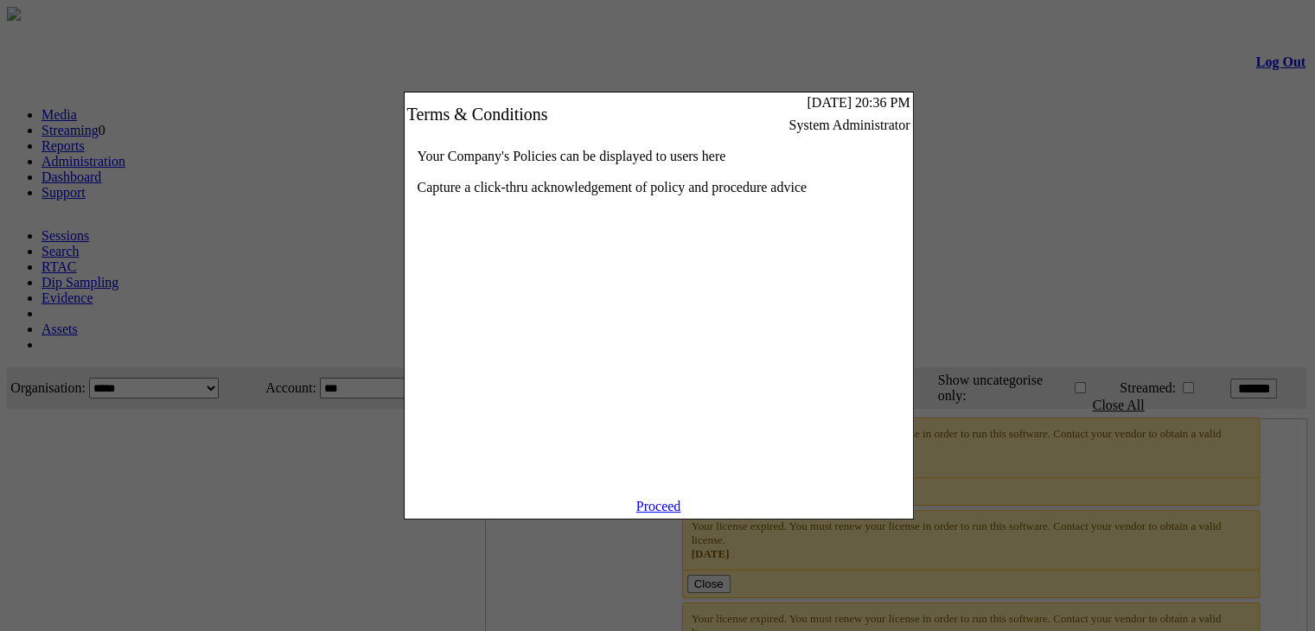
click at [659, 514] on link "Proceed" at bounding box center [658, 506] width 45 height 15
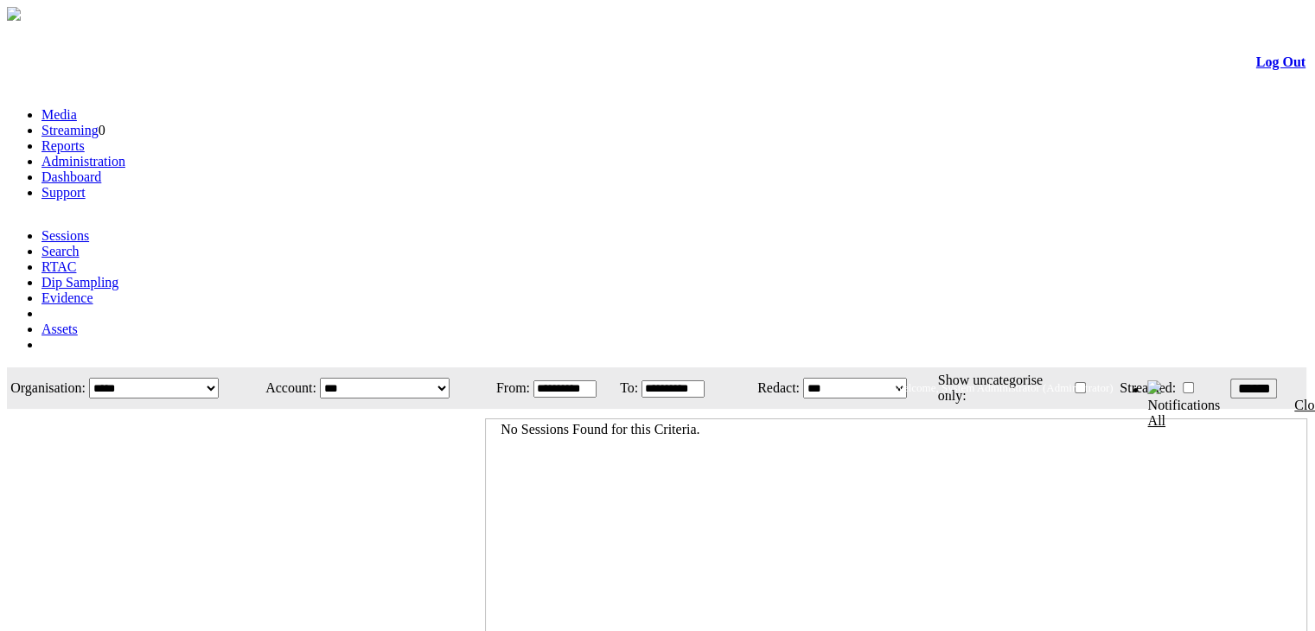
click at [360, 154] on li "Administration" at bounding box center [675, 162] width 1267 height 16
click at [125, 154] on link "Administration" at bounding box center [84, 161] width 84 height 15
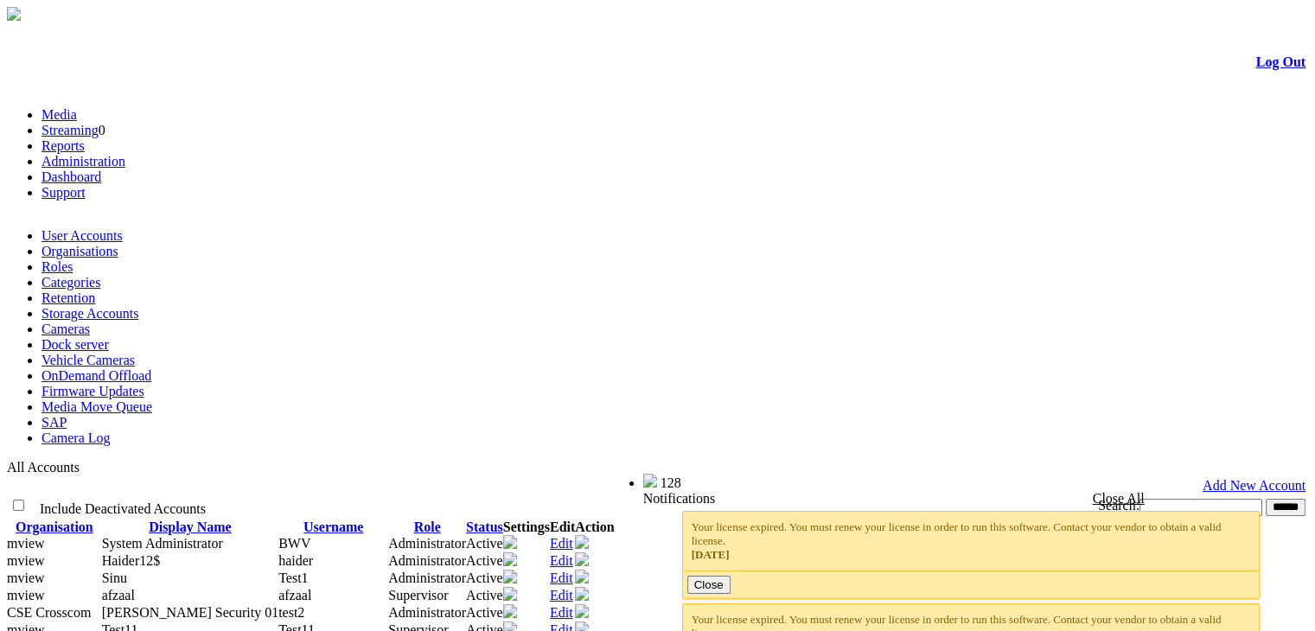
click at [90, 322] on link "Cameras" at bounding box center [66, 329] width 48 height 15
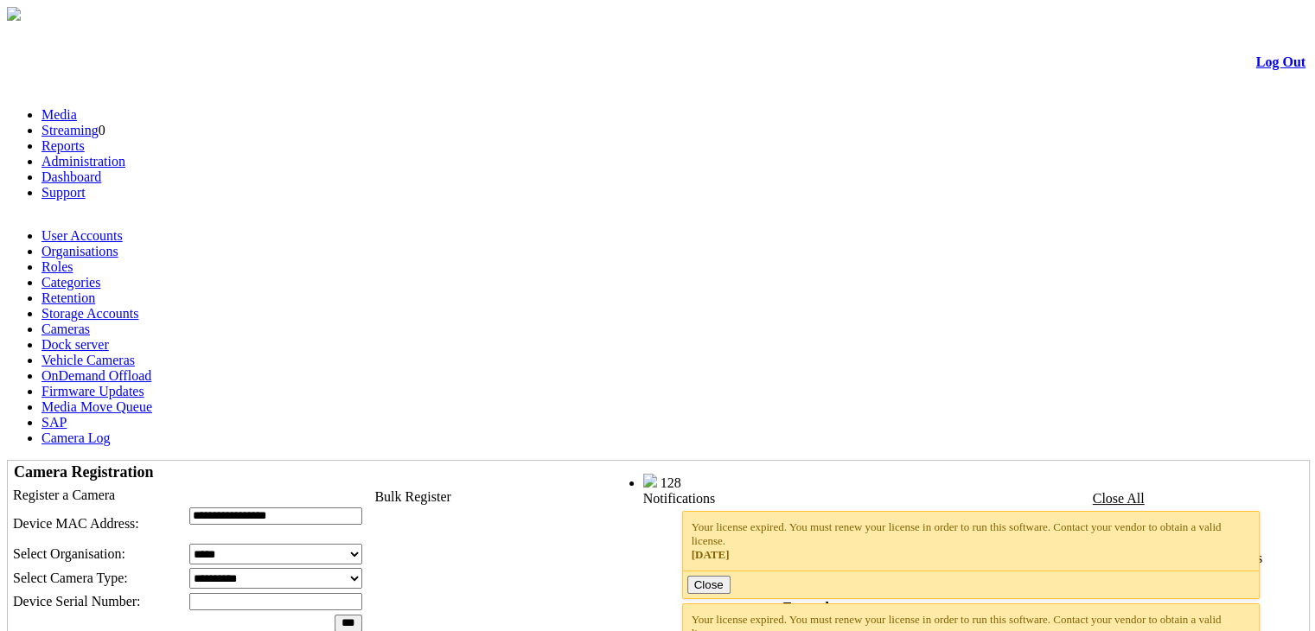
click at [335, 568] on select "**********" at bounding box center [275, 578] width 173 height 21
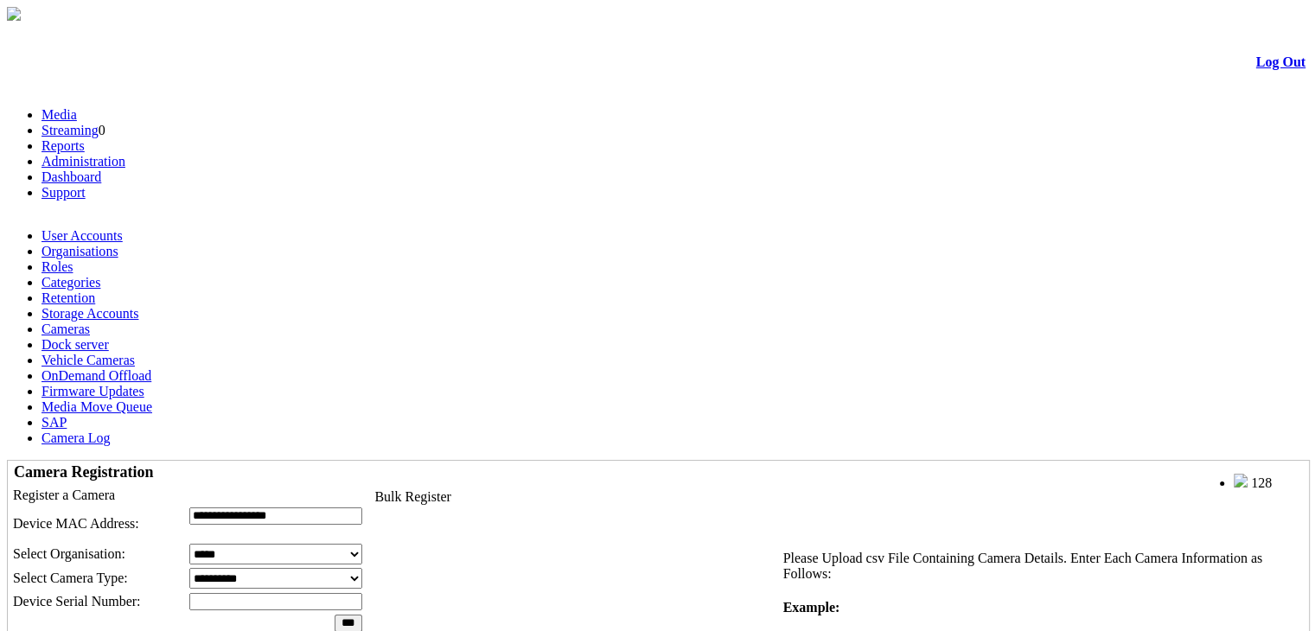
select select "*"
click at [227, 568] on select "**********" at bounding box center [275, 578] width 173 height 21
click at [329, 568] on select "**********" at bounding box center [275, 578] width 173 height 21
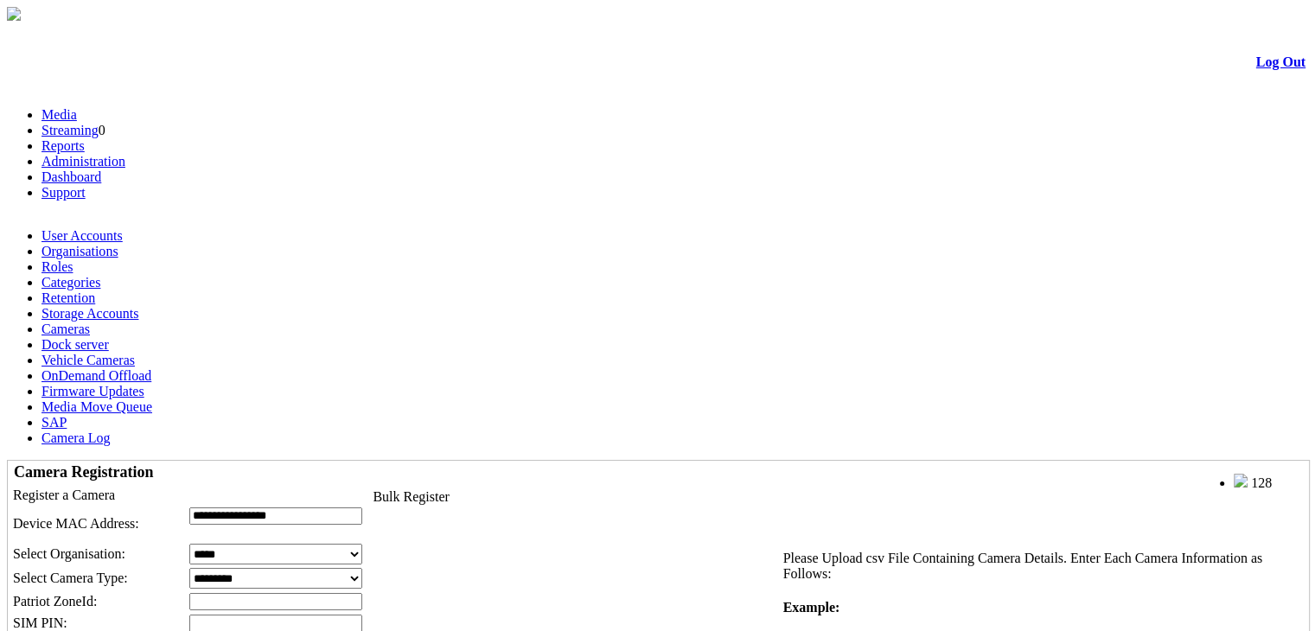
select select "*"
click at [227, 568] on select "**********" at bounding box center [275, 578] width 173 height 21
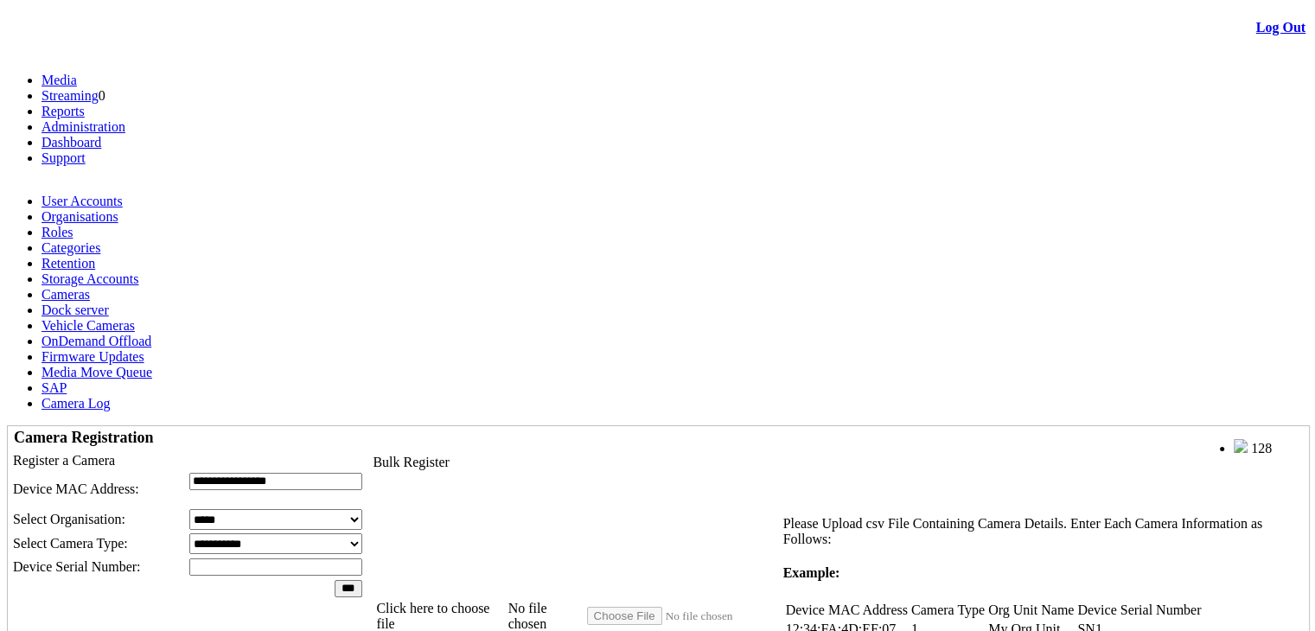
scroll to position [36, 0]
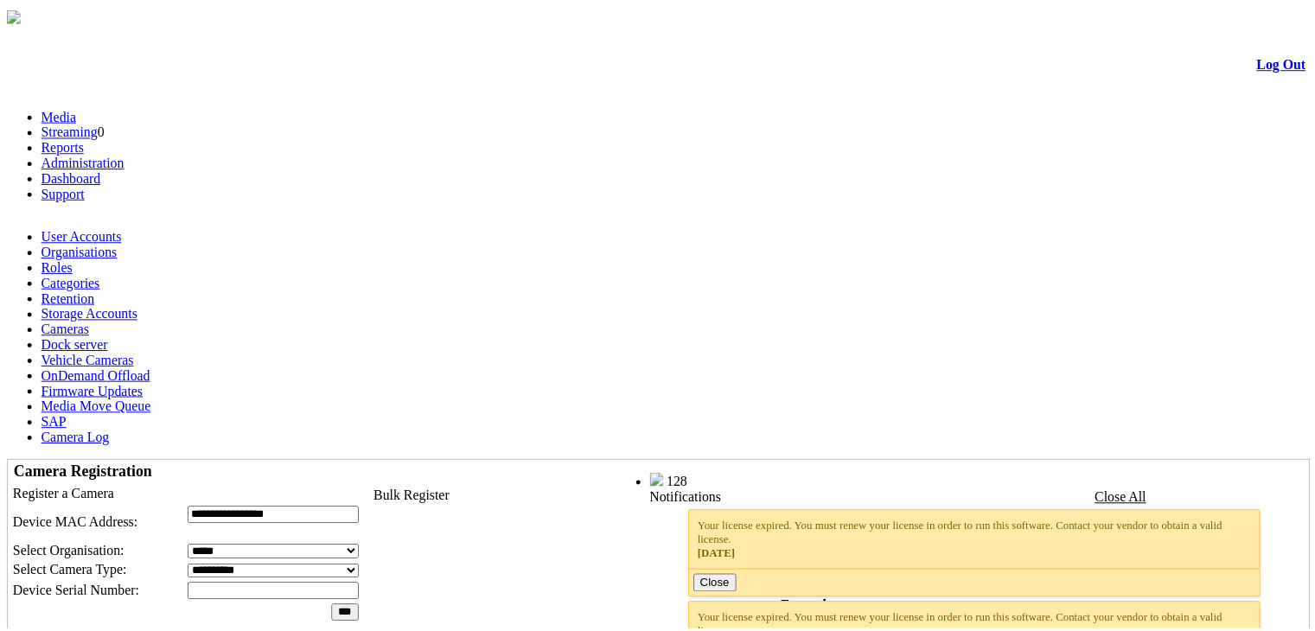
scroll to position [36, 0]
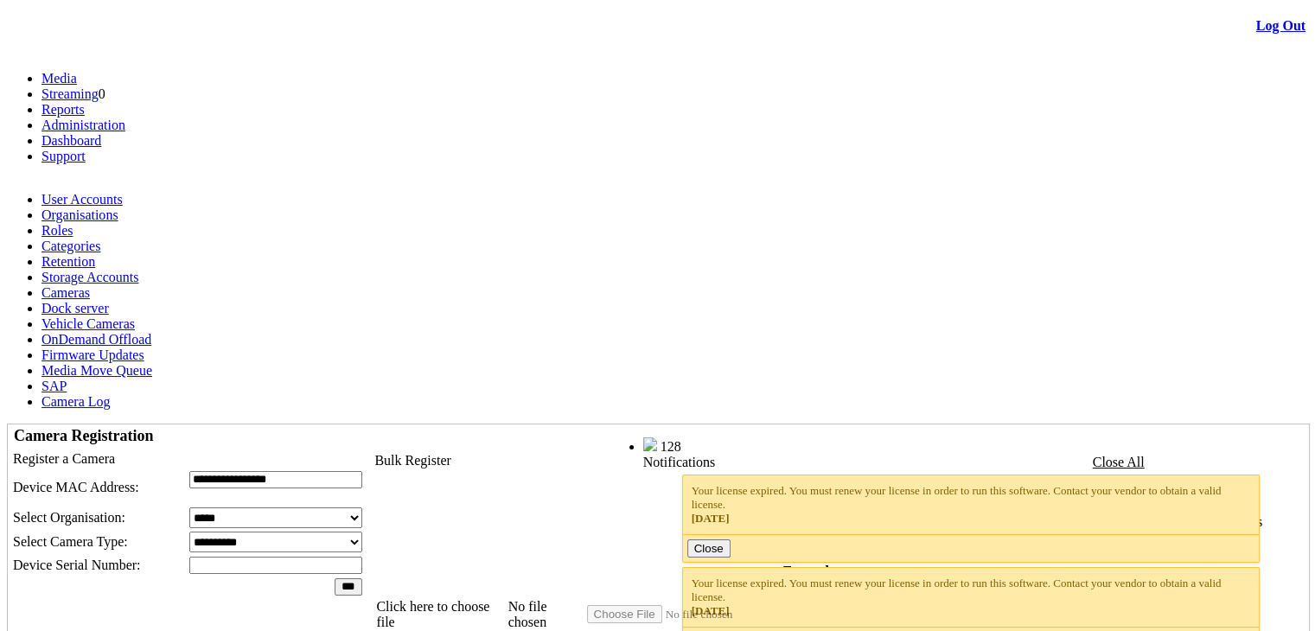
scroll to position [36, 0]
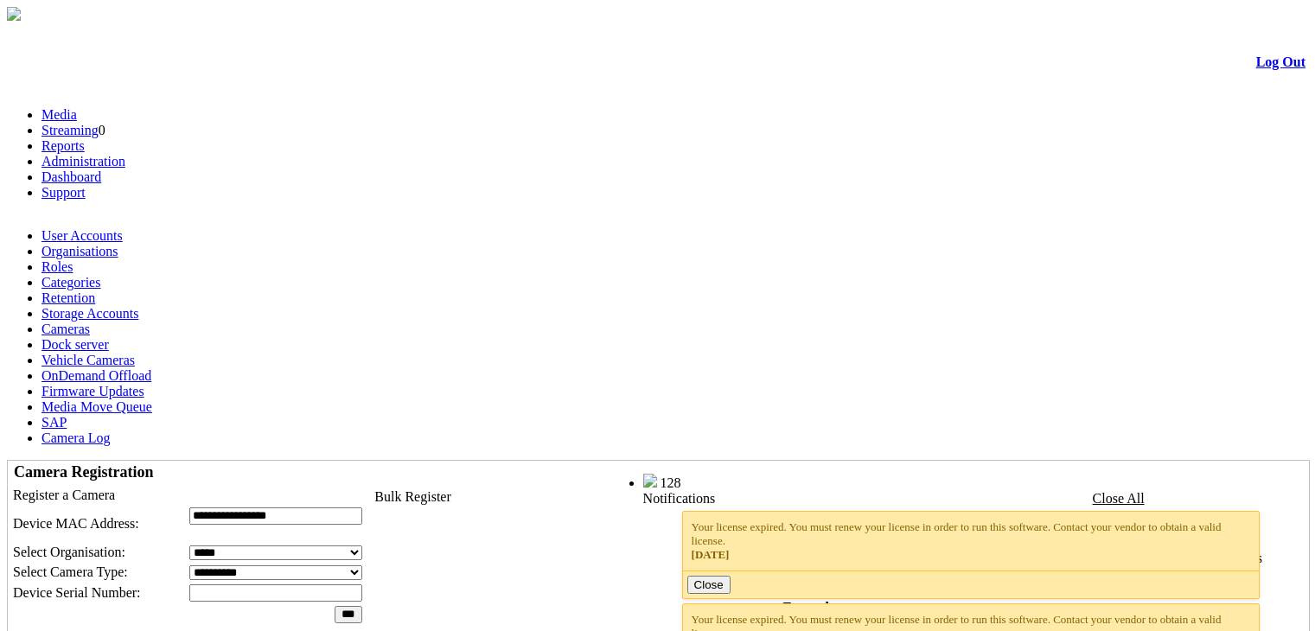
scroll to position [36, 0]
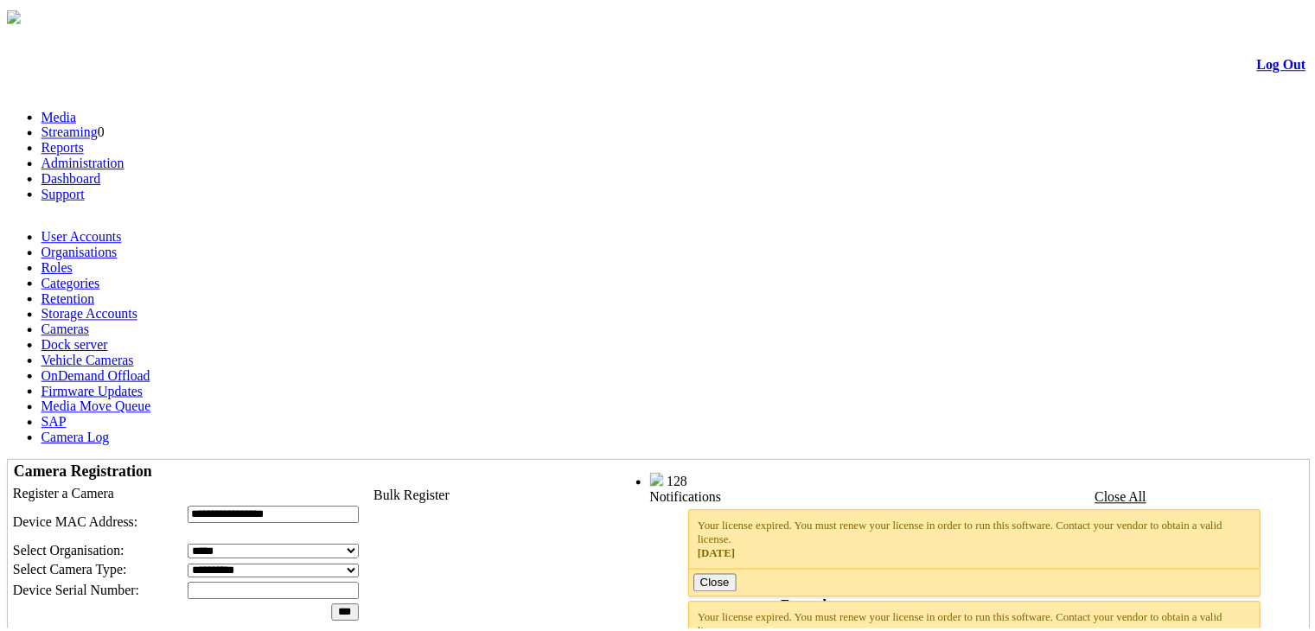
scroll to position [36, 0]
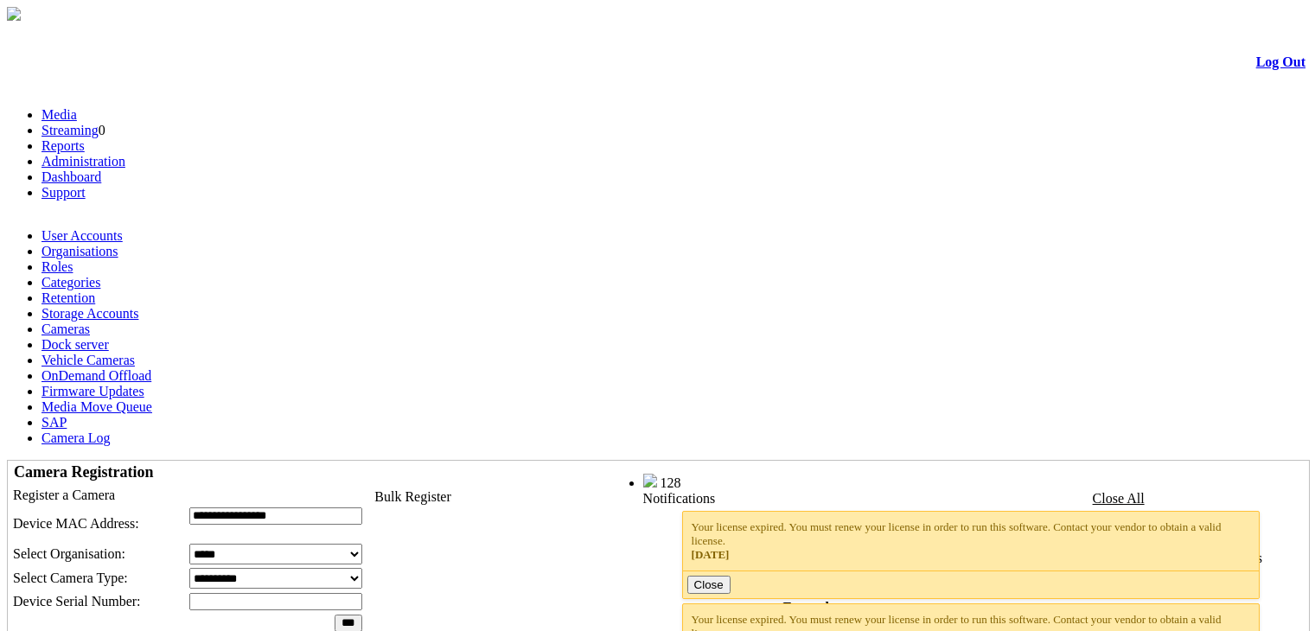
scroll to position [36, 0]
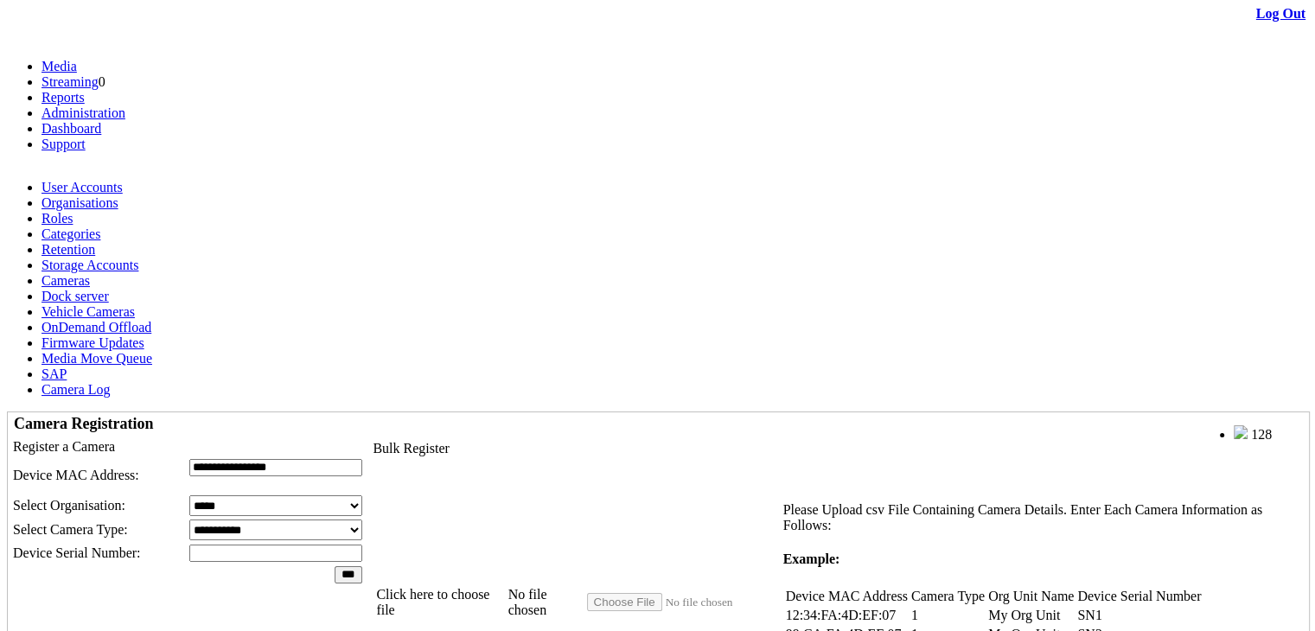
scroll to position [48, 0]
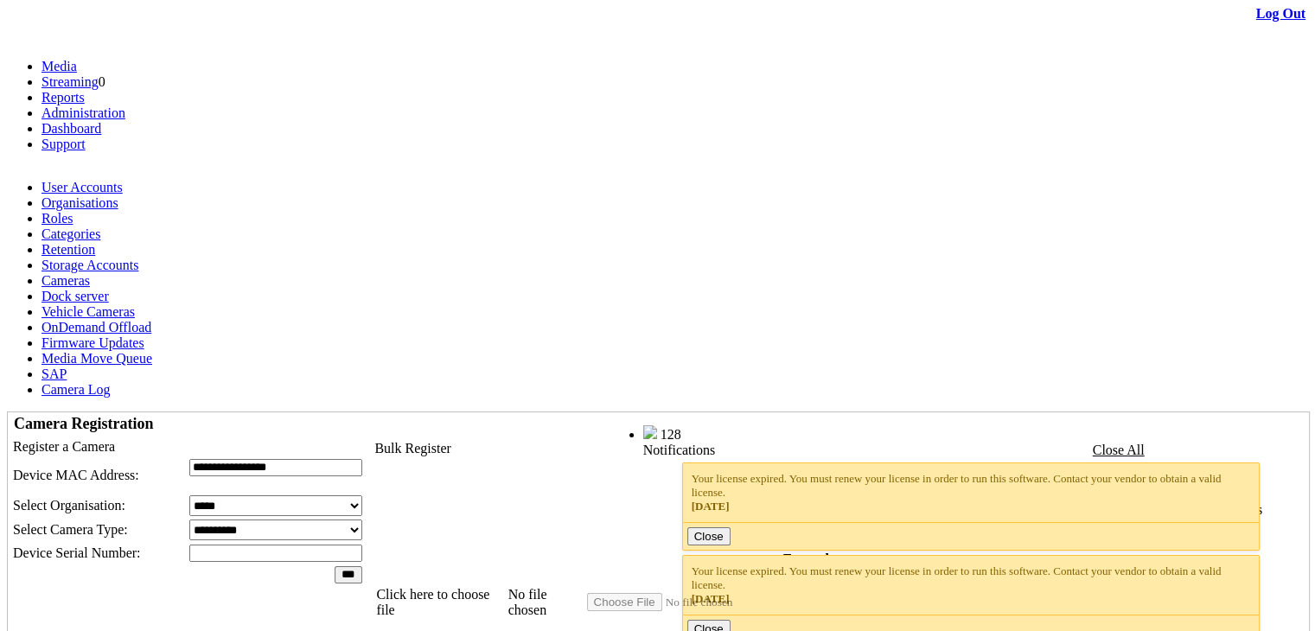
scroll to position [48, 0]
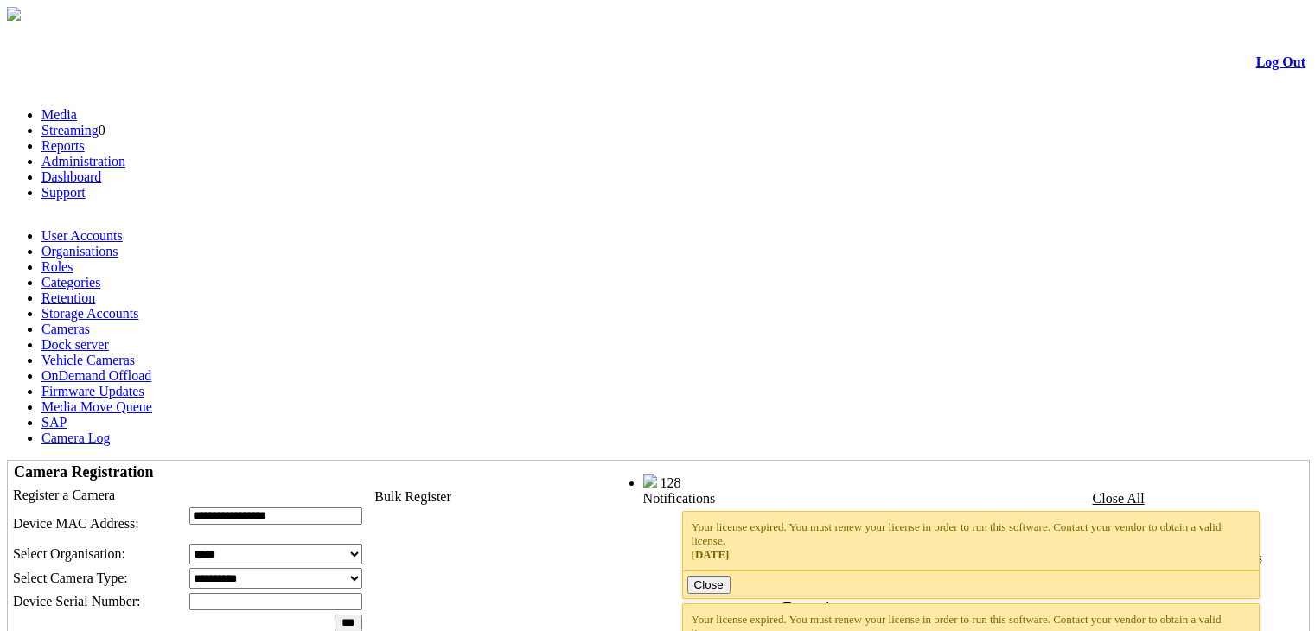
scroll to position [48, 0]
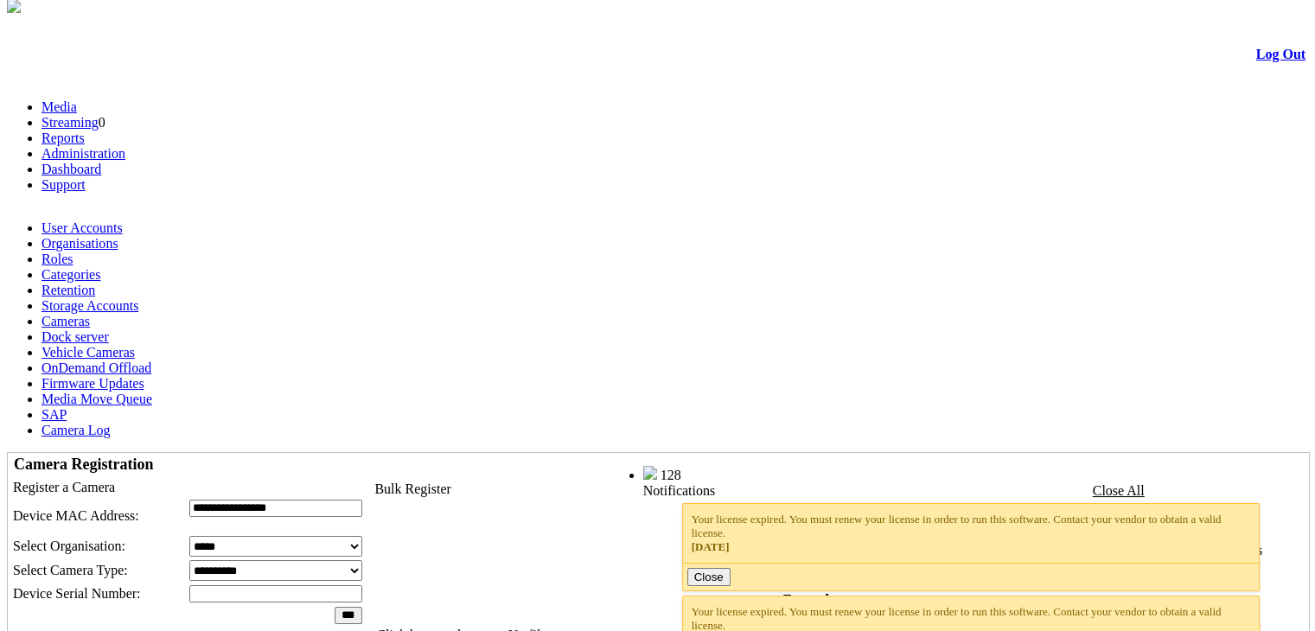
scroll to position [7, 0]
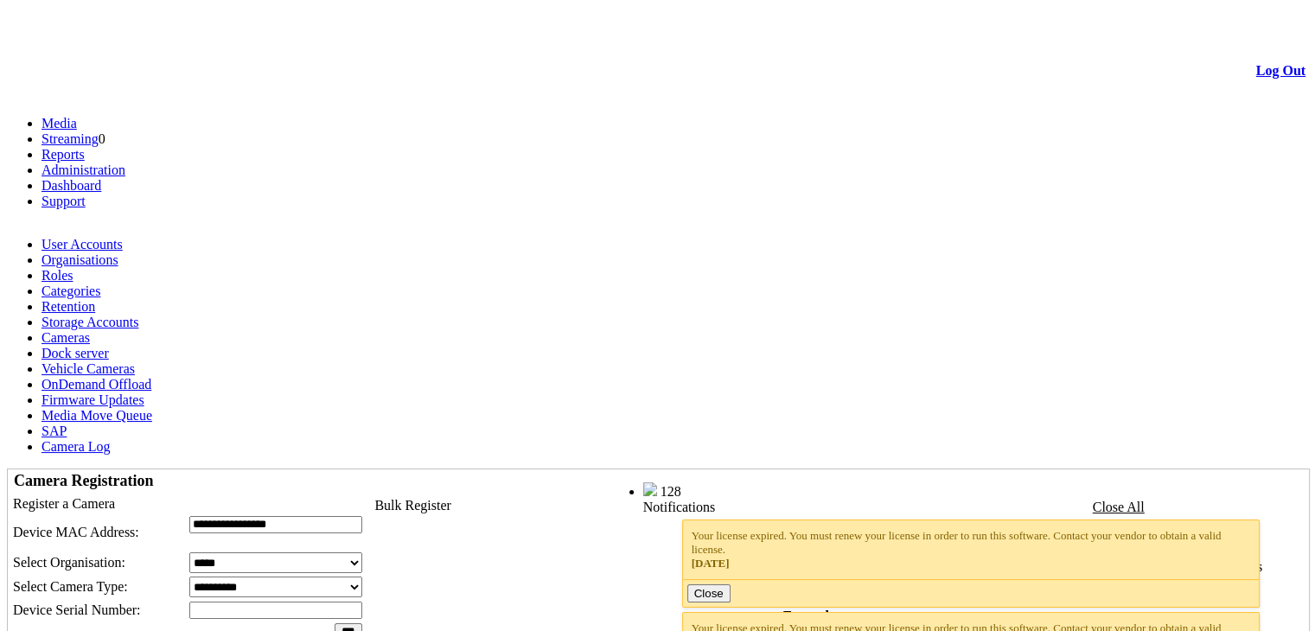
click at [77, 116] on link "Media" at bounding box center [59, 123] width 35 height 15
